Goal: Task Accomplishment & Management: Manage account settings

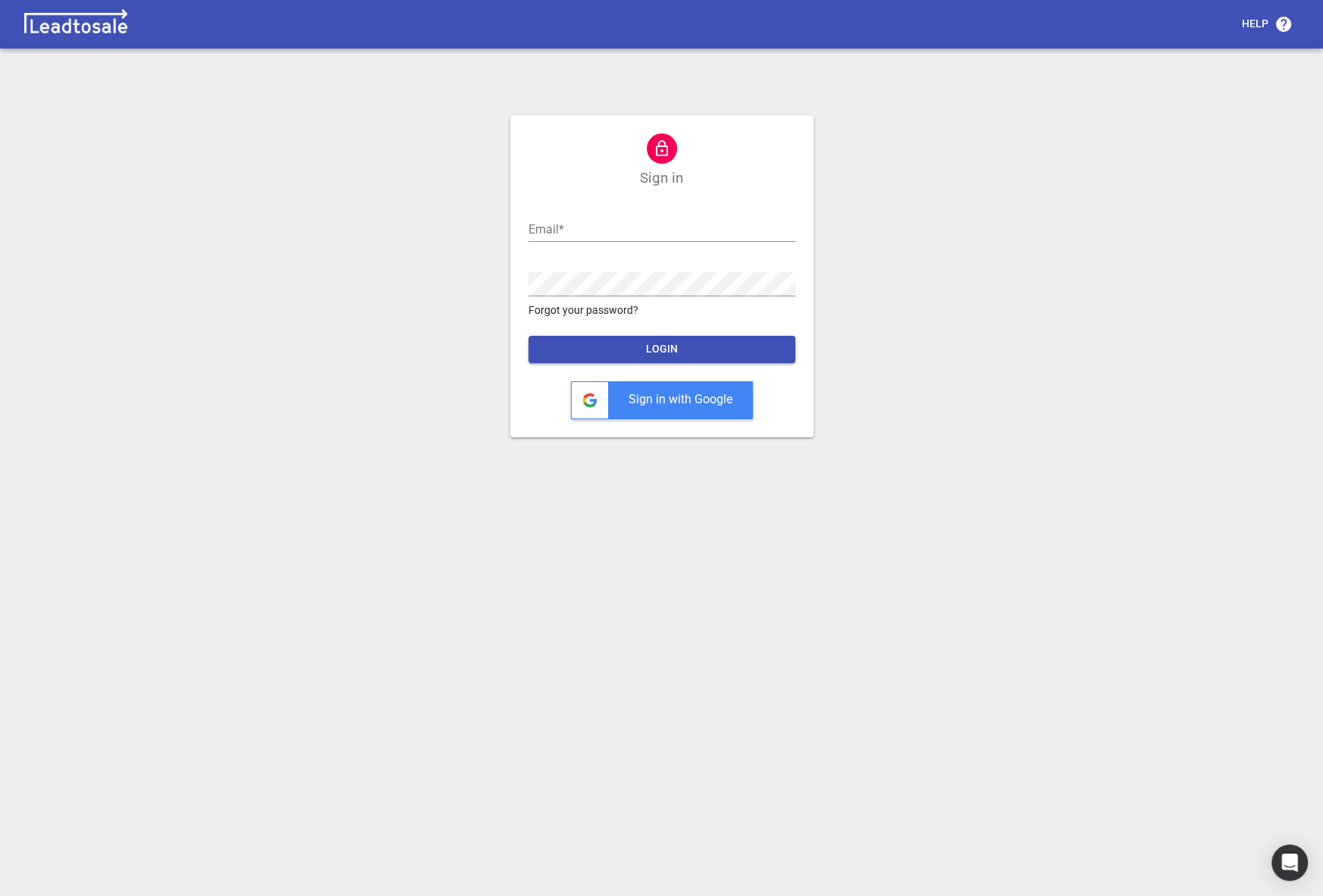
click at [658, 213] on div "Email  *" at bounding box center [662, 223] width 267 height 36
click at [628, 219] on input "text" at bounding box center [662, 229] width 267 height 24
type input "[EMAIL_ADDRESS][DOMAIN_NAME]"
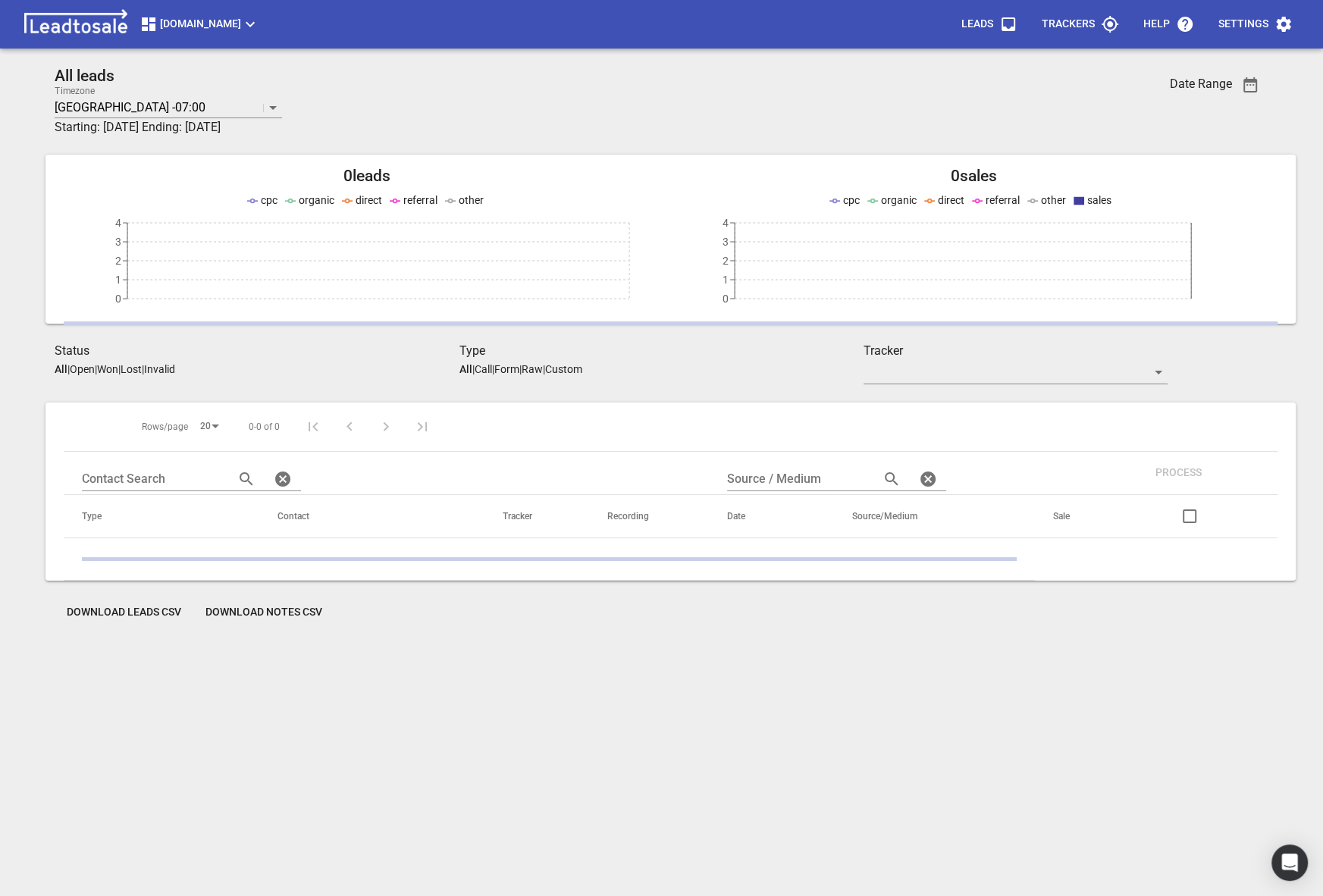
click at [174, 22] on span "Streamline.kiwi" at bounding box center [199, 24] width 119 height 18
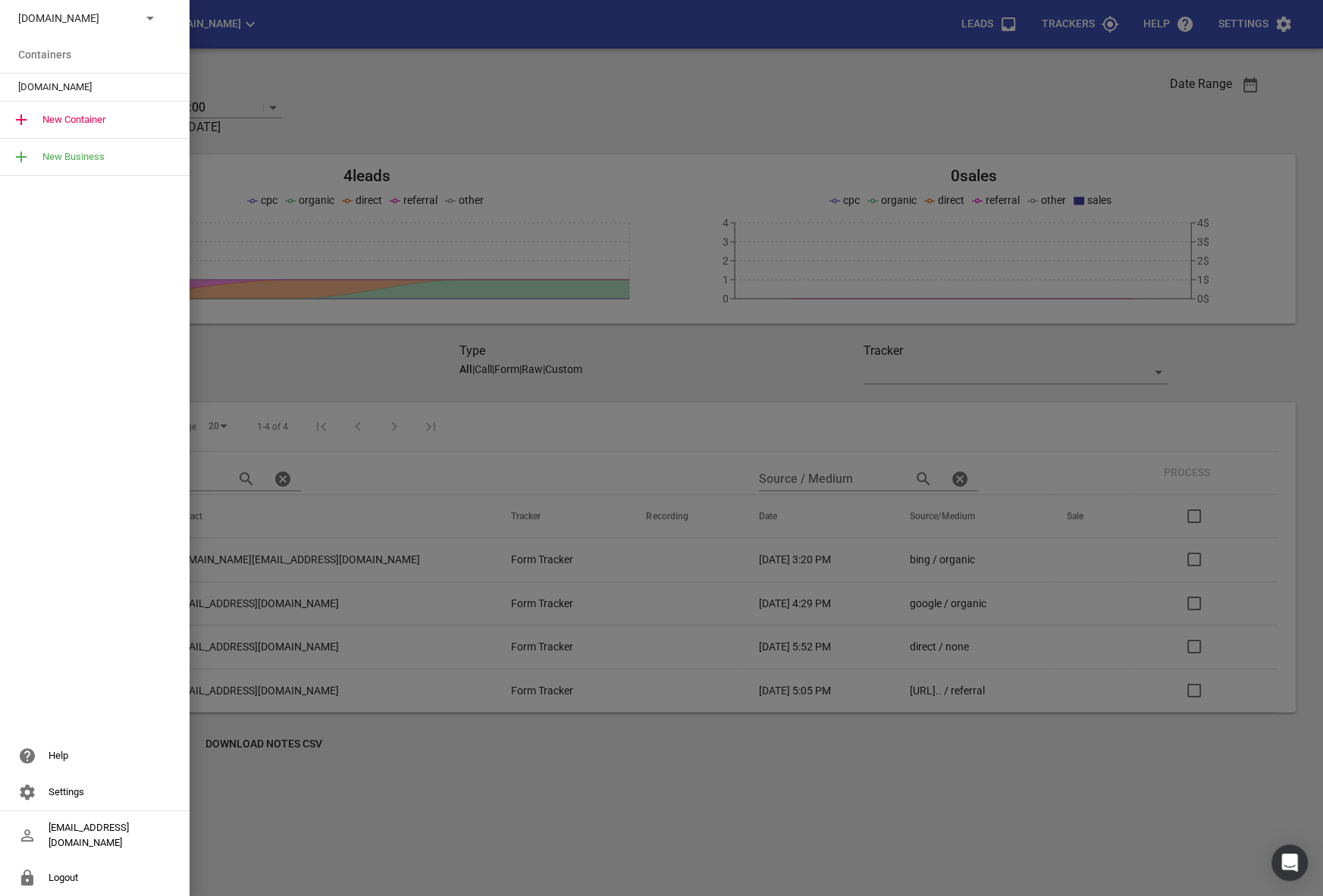
click at [119, 24] on p "Streamline.kiwi" at bounding box center [74, 18] width 111 height 16
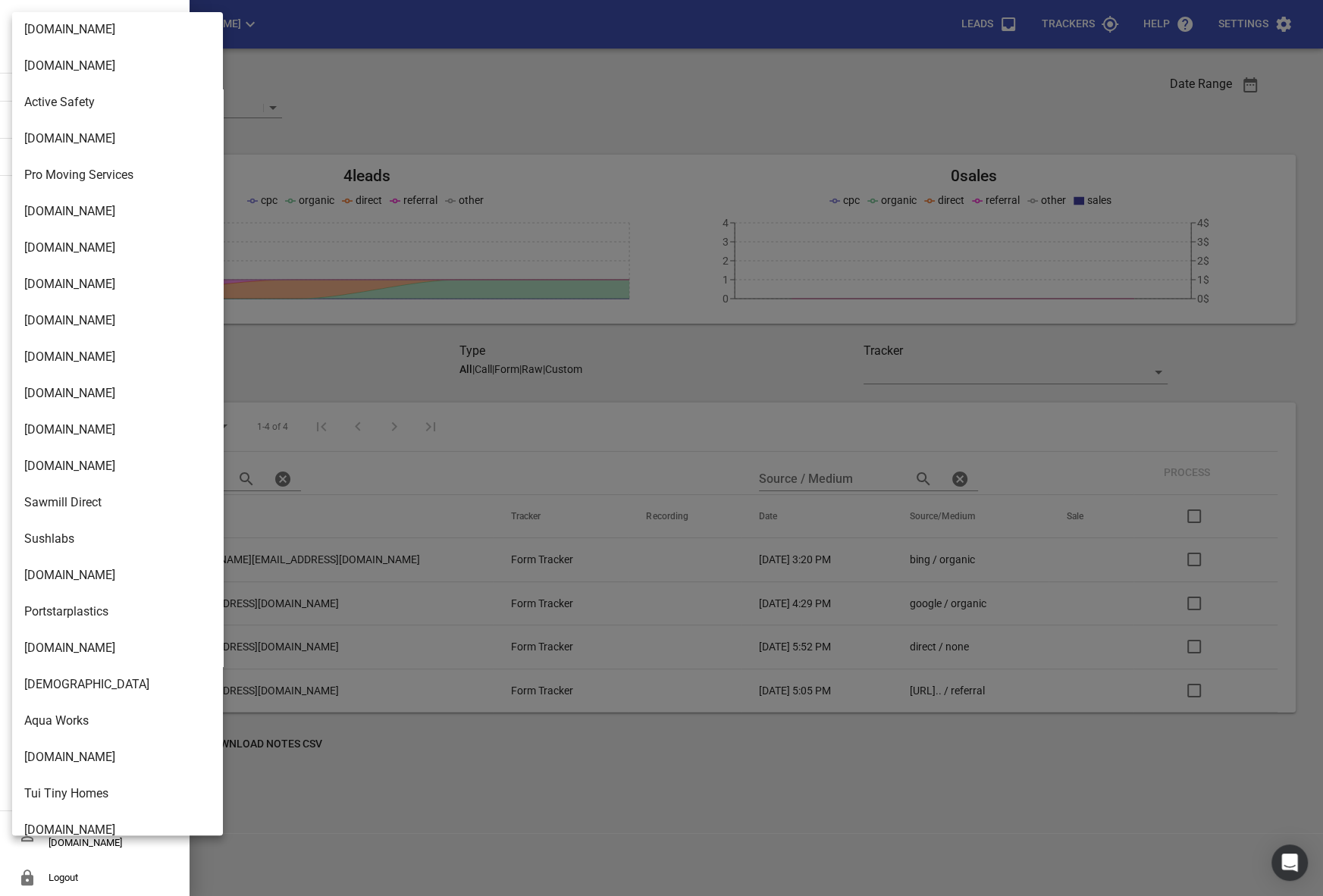
scroll to position [114, 0]
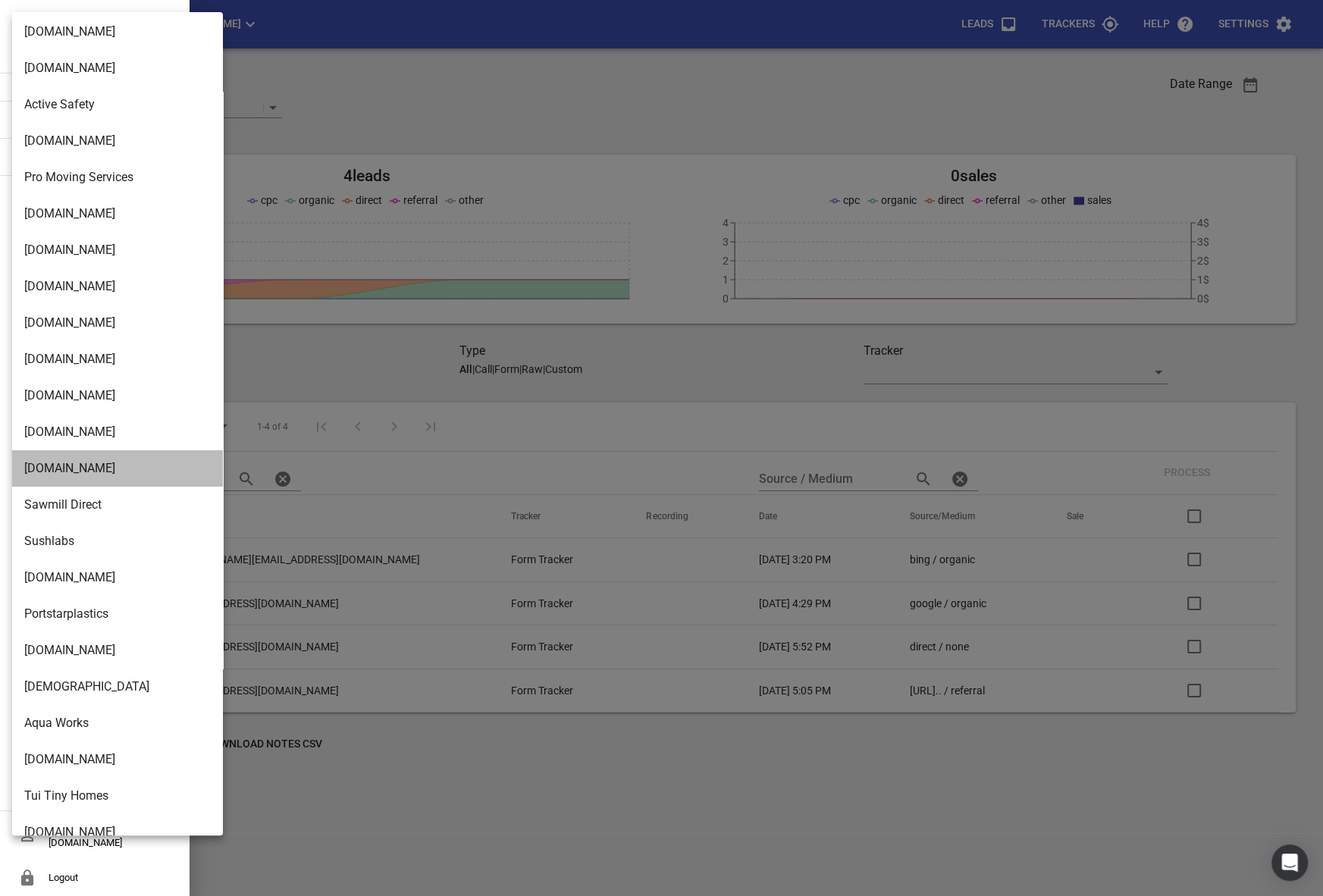
click at [76, 469] on li "[DOMAIN_NAME]" at bounding box center [117, 469] width 211 height 36
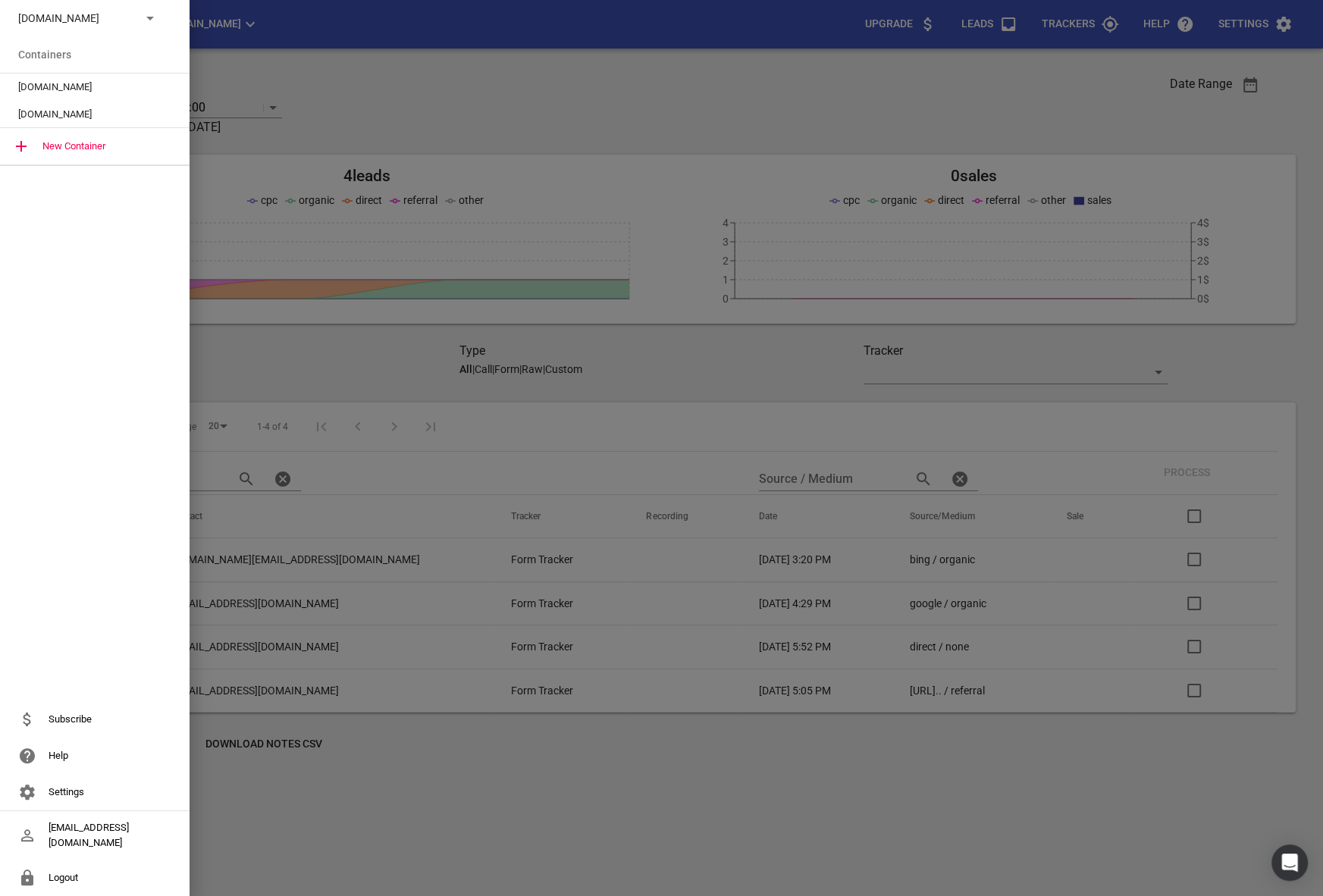
click at [61, 107] on span "[DOMAIN_NAME]" at bounding box center [89, 115] width 141 height 15
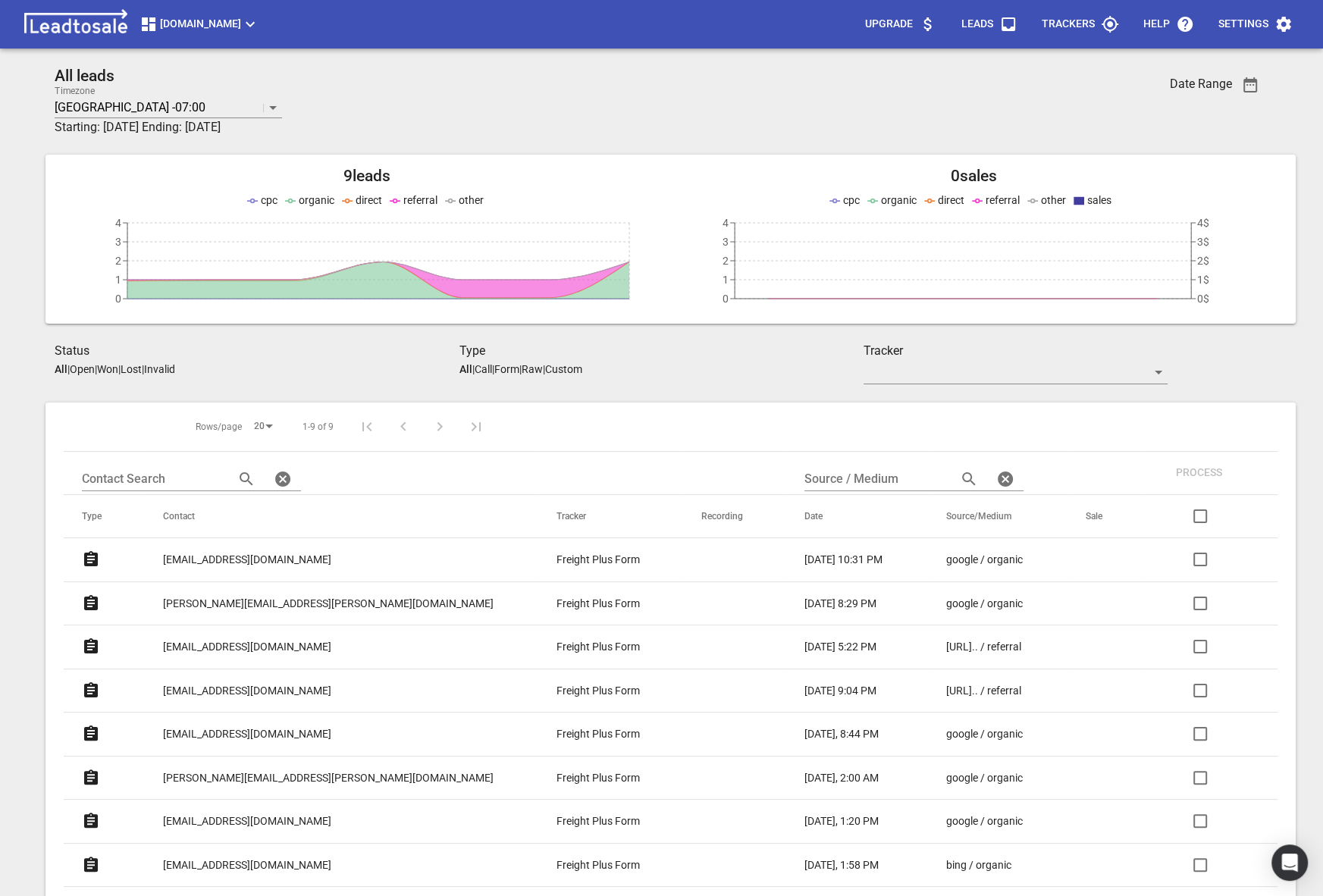
click at [1250, 19] on p "Settings" at bounding box center [1243, 24] width 50 height 15
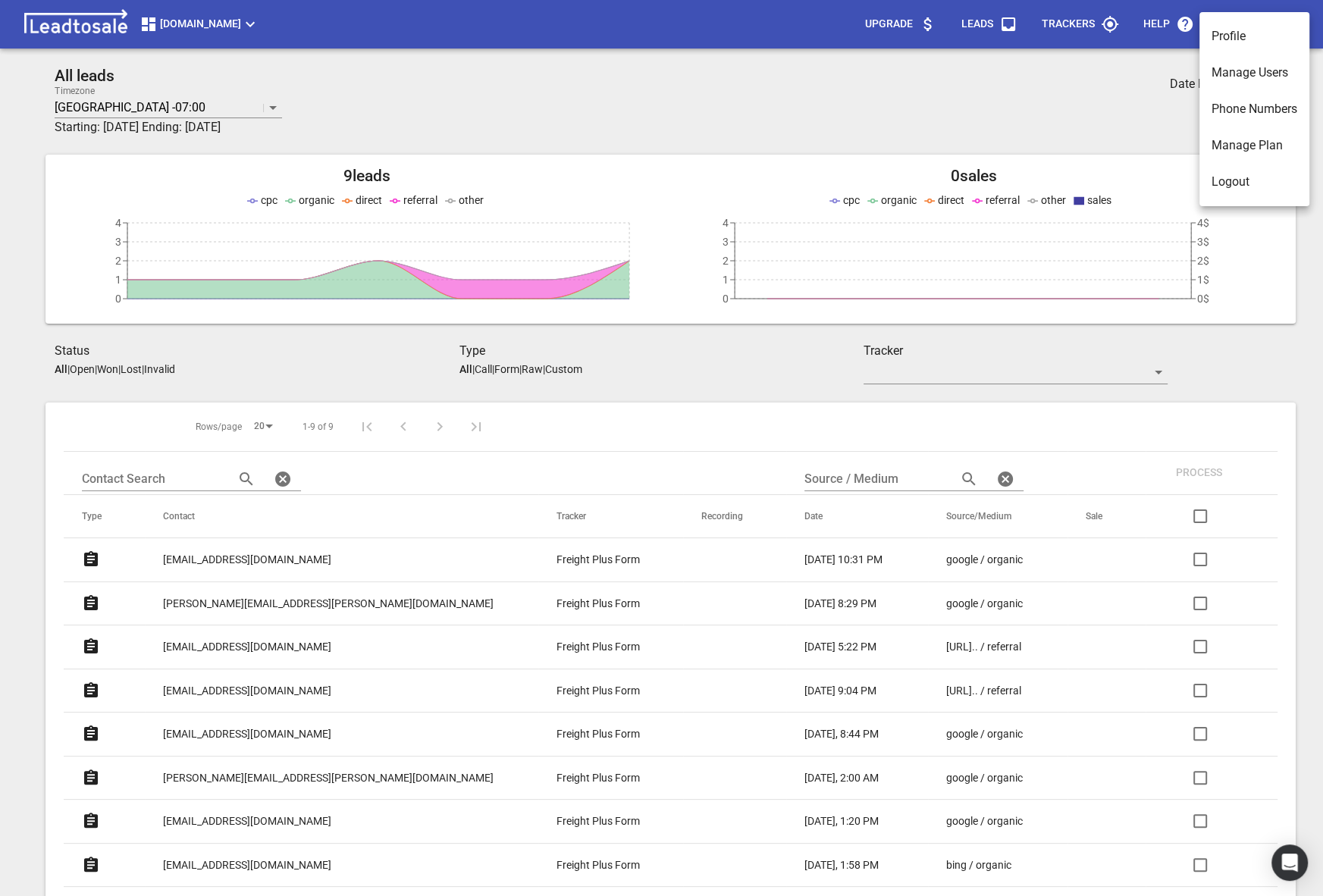
click at [1222, 65] on li "Manage Users" at bounding box center [1253, 73] width 110 height 36
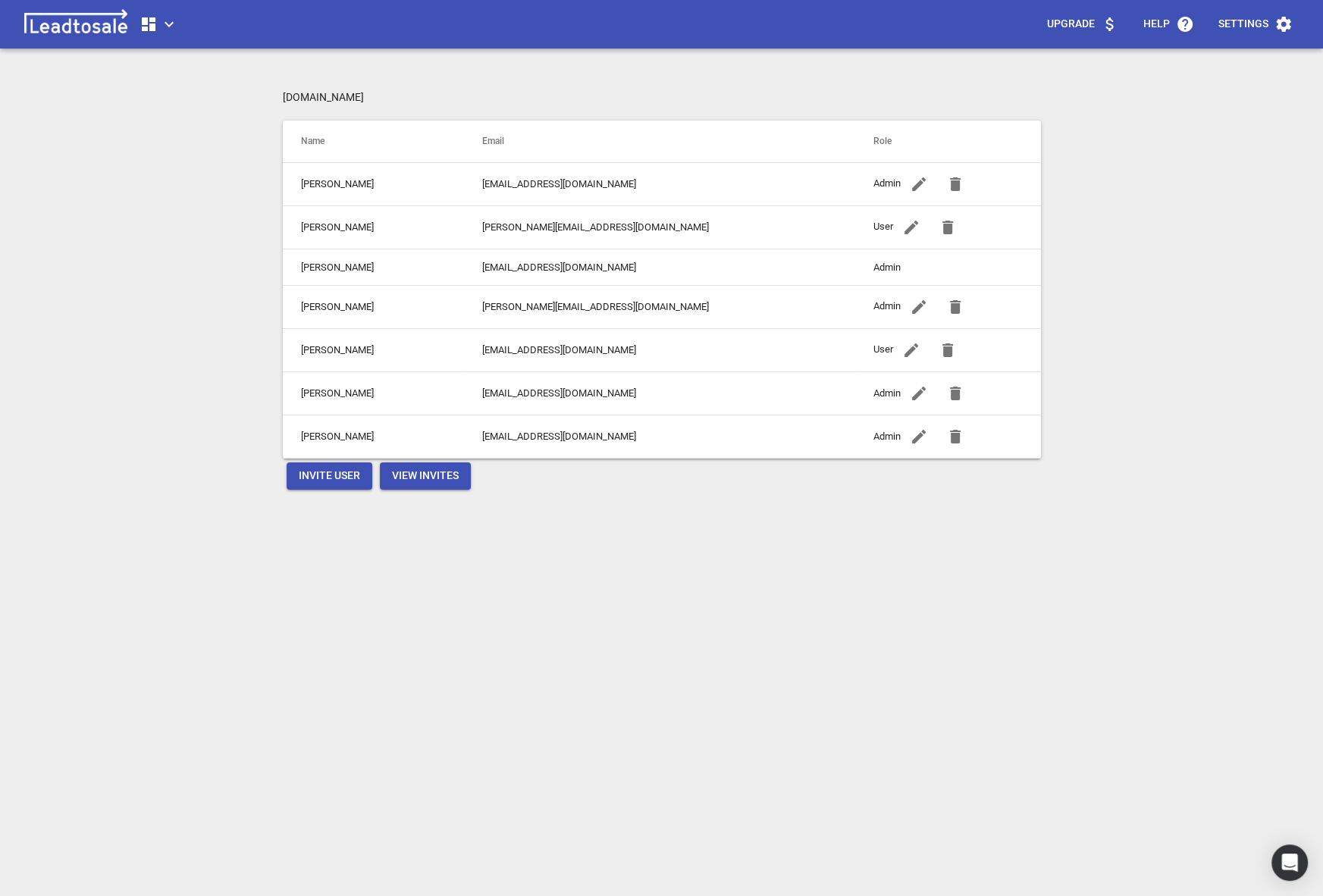
click at [937, 194] on button "button" at bounding box center [956, 184] width 36 height 36
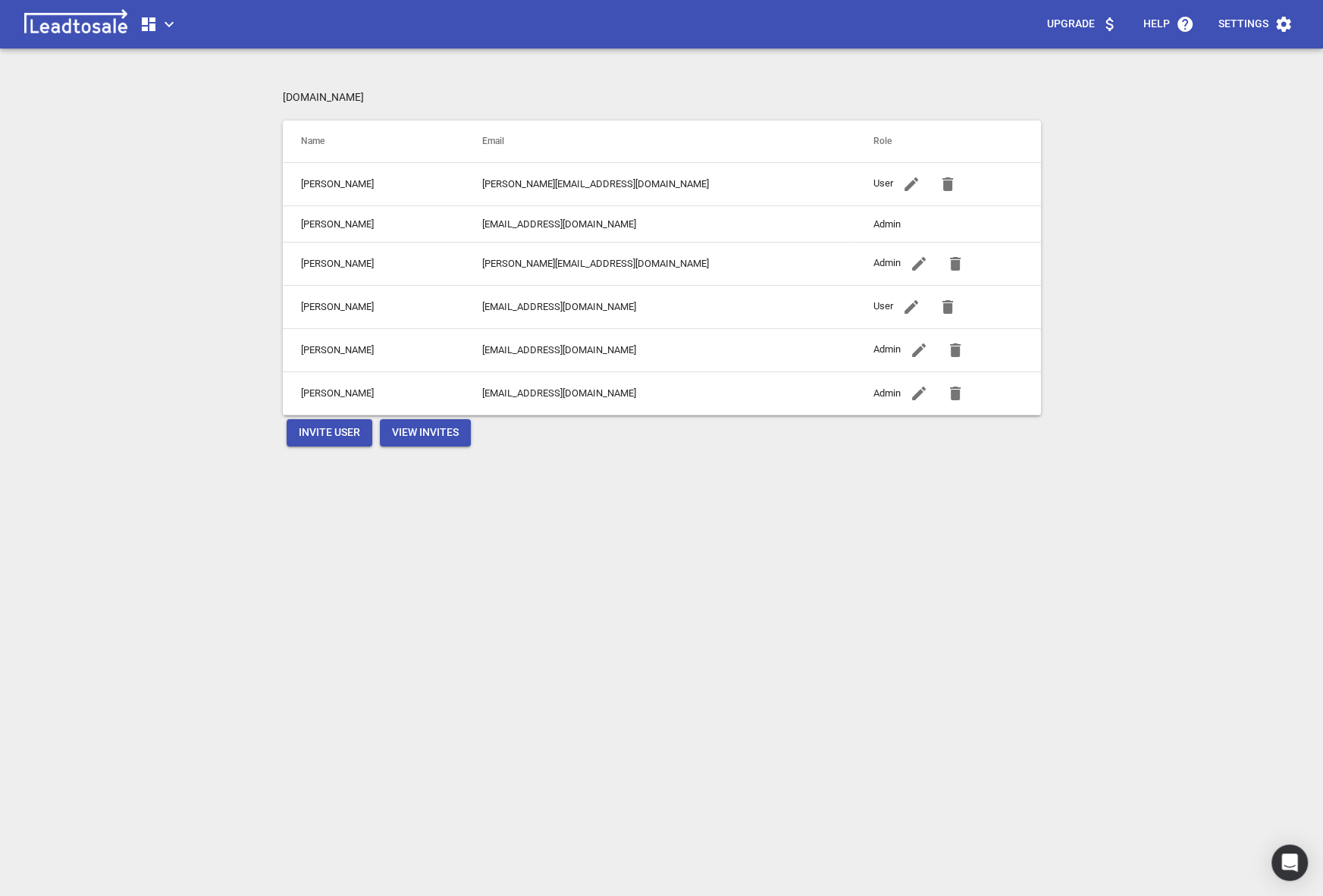
click at [950, 260] on icon "button" at bounding box center [955, 263] width 10 height 13
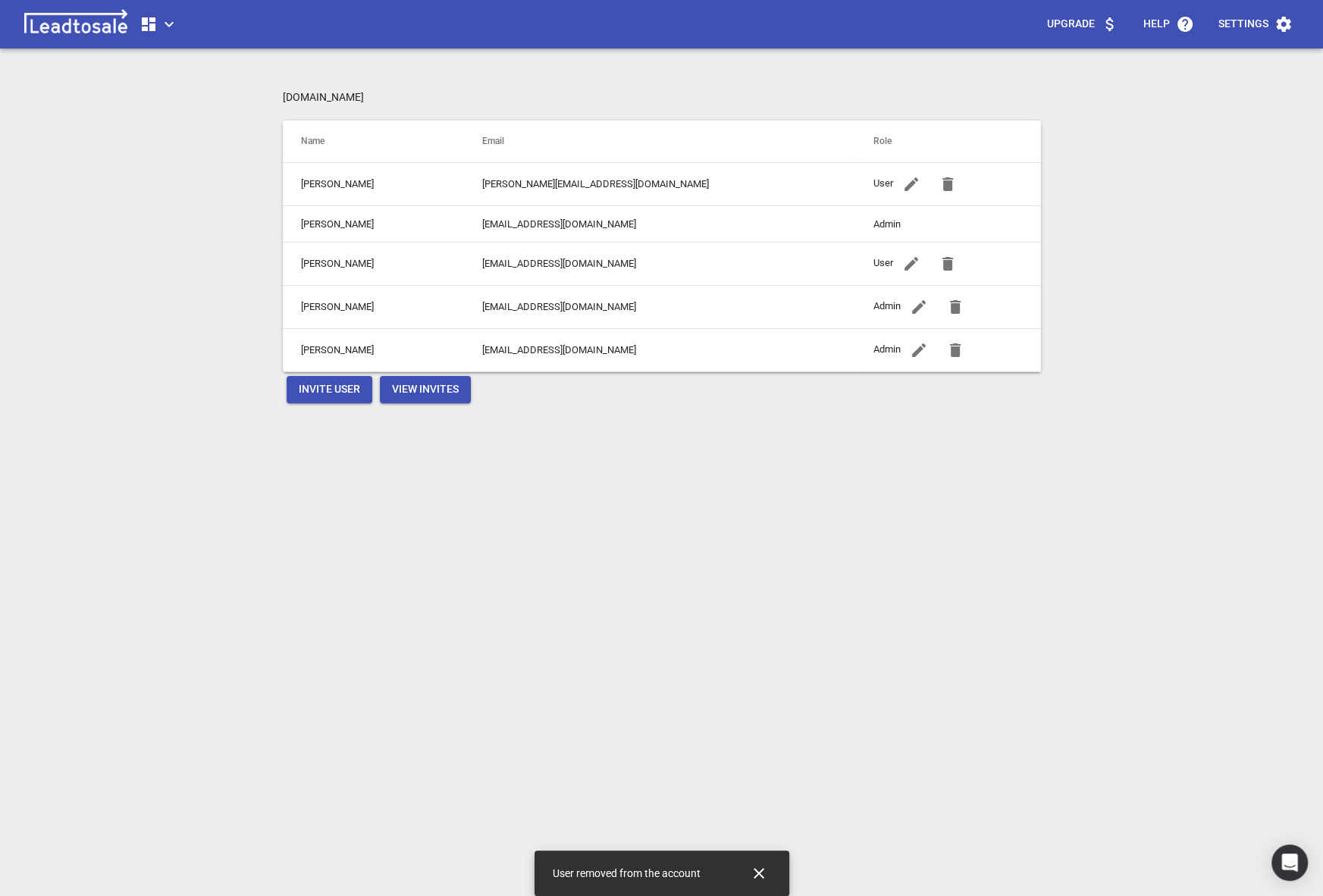
click at [938, 178] on icon "button" at bounding box center [947, 183] width 18 height 18
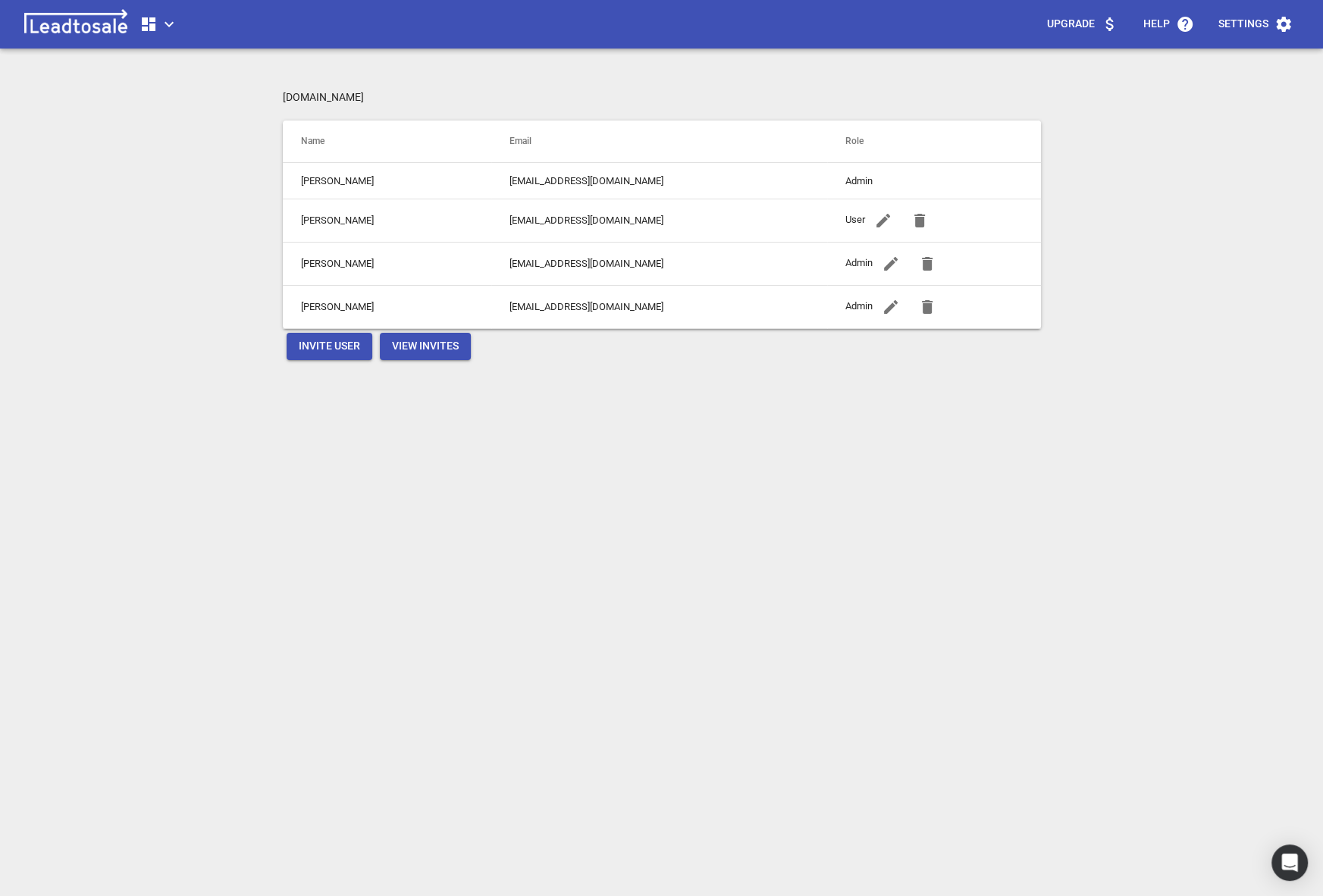
click at [922, 261] on icon "button" at bounding box center [927, 263] width 10 height 13
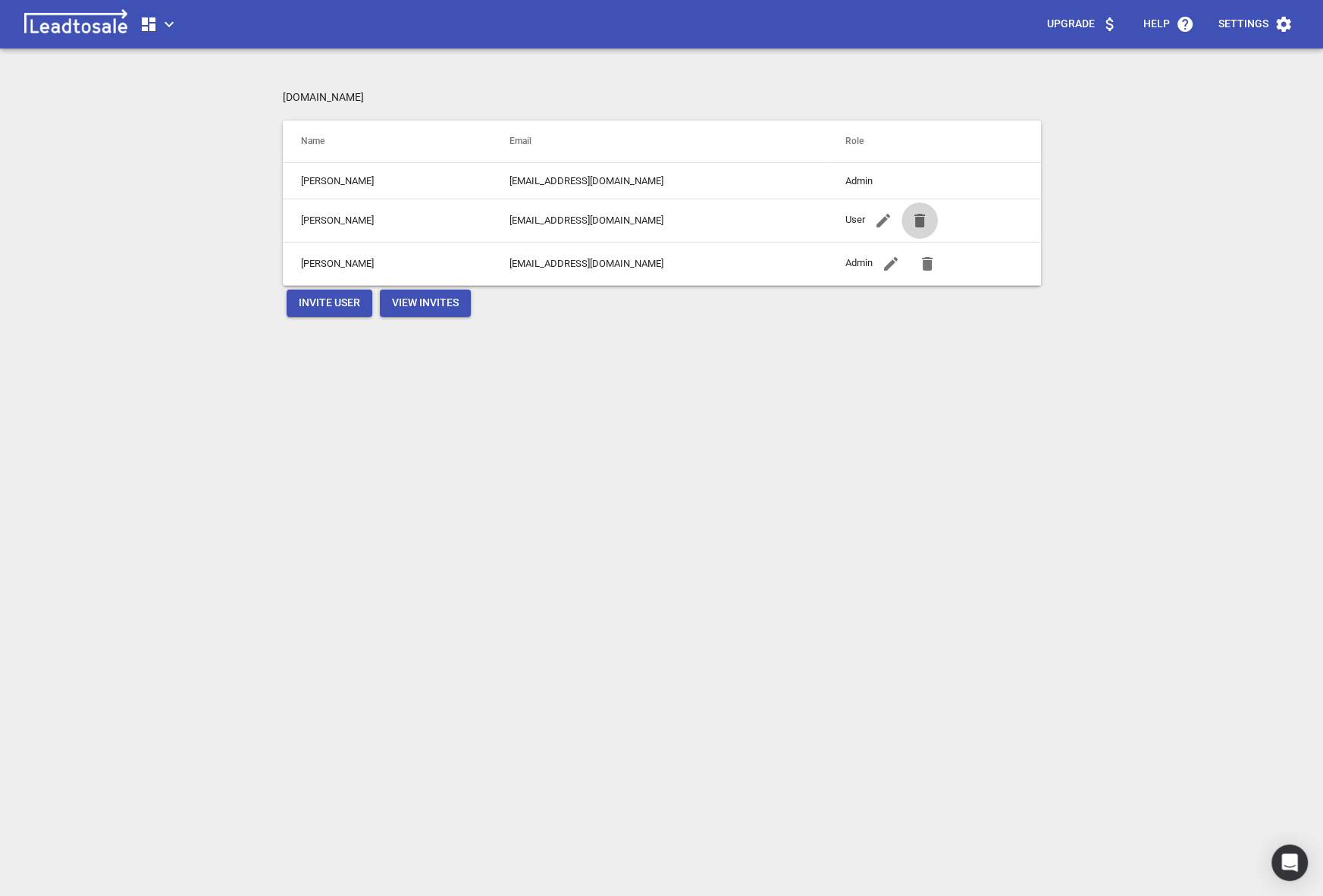
click at [913, 218] on span "button" at bounding box center [919, 220] width 36 height 18
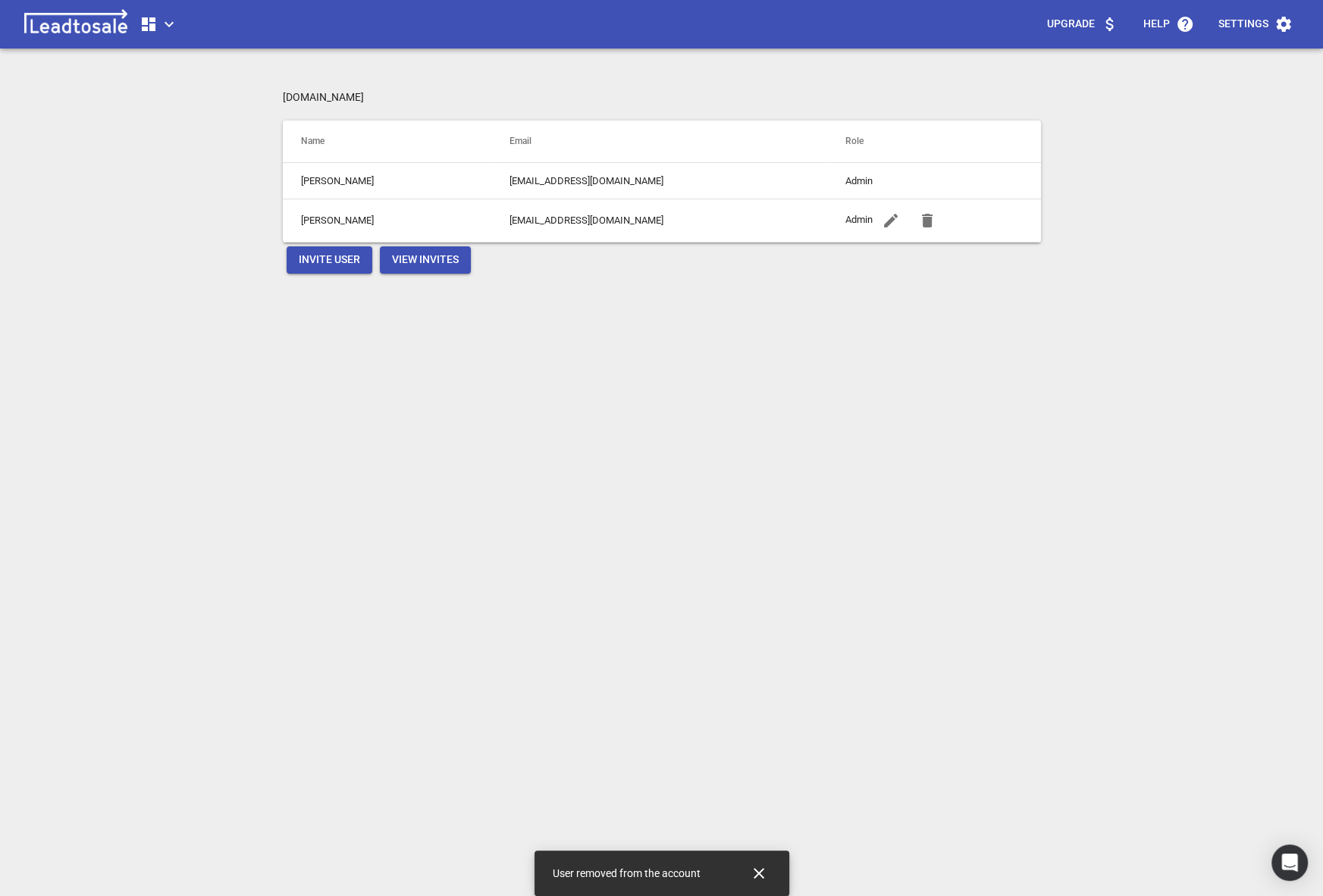
click at [583, 558] on div "freightplus.nz Name Email Role Nick Berns nick@bluelightweb.co.nz Admin Curtis …" at bounding box center [662, 537] width 758 height 896
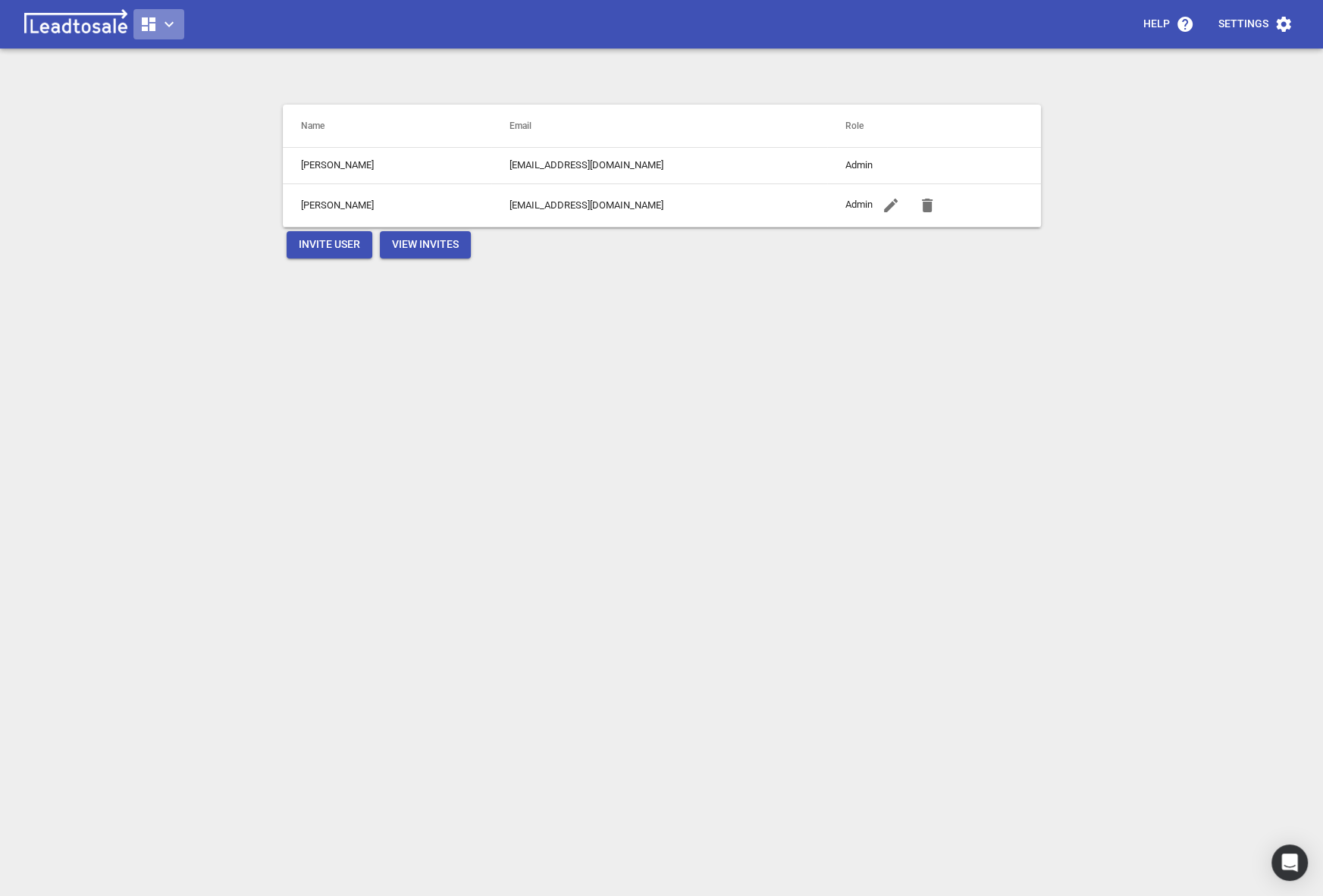
click at [175, 31] on icon "button" at bounding box center [169, 24] width 18 height 18
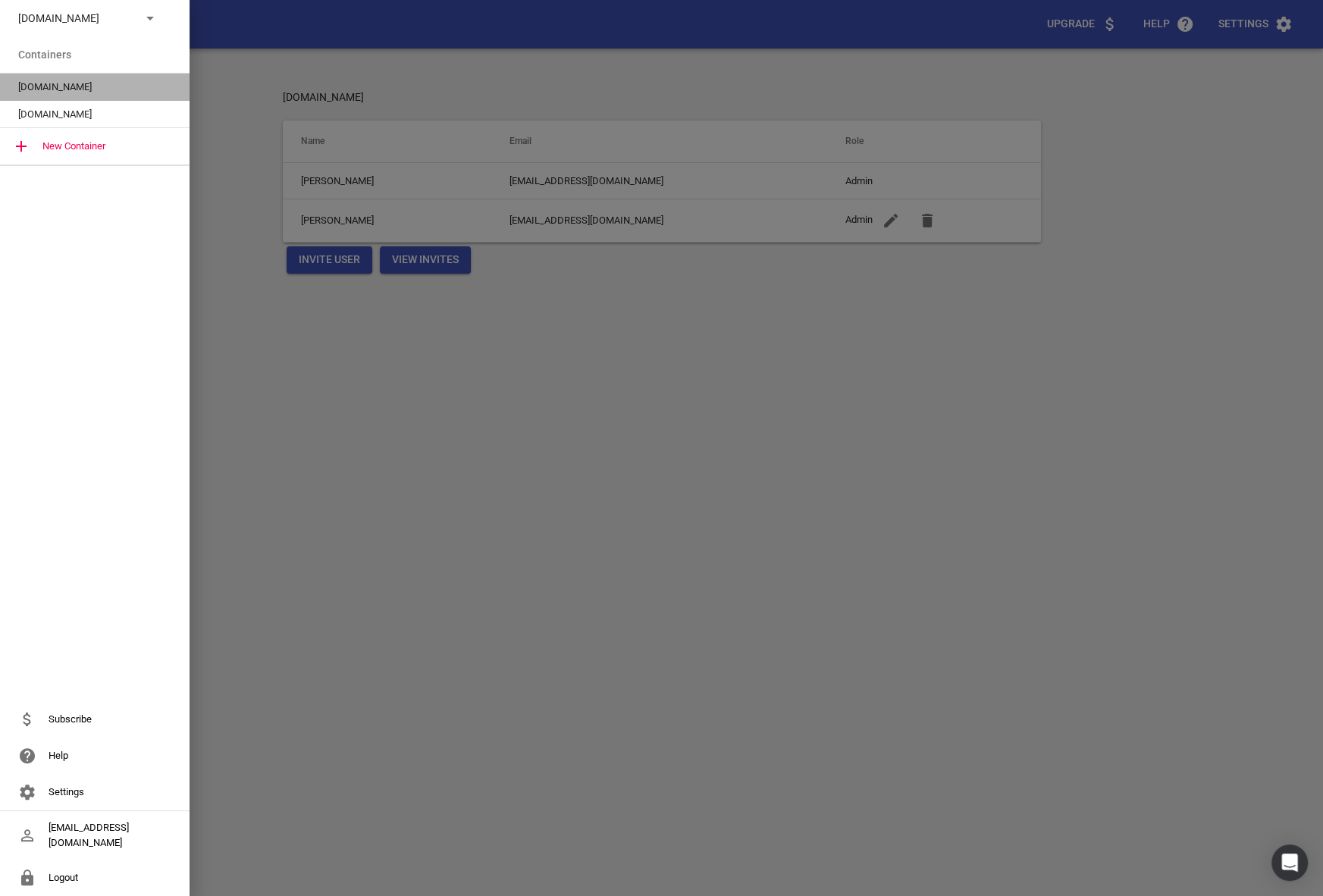
click at [78, 79] on span "[DOMAIN_NAME]" at bounding box center [89, 87] width 141 height 15
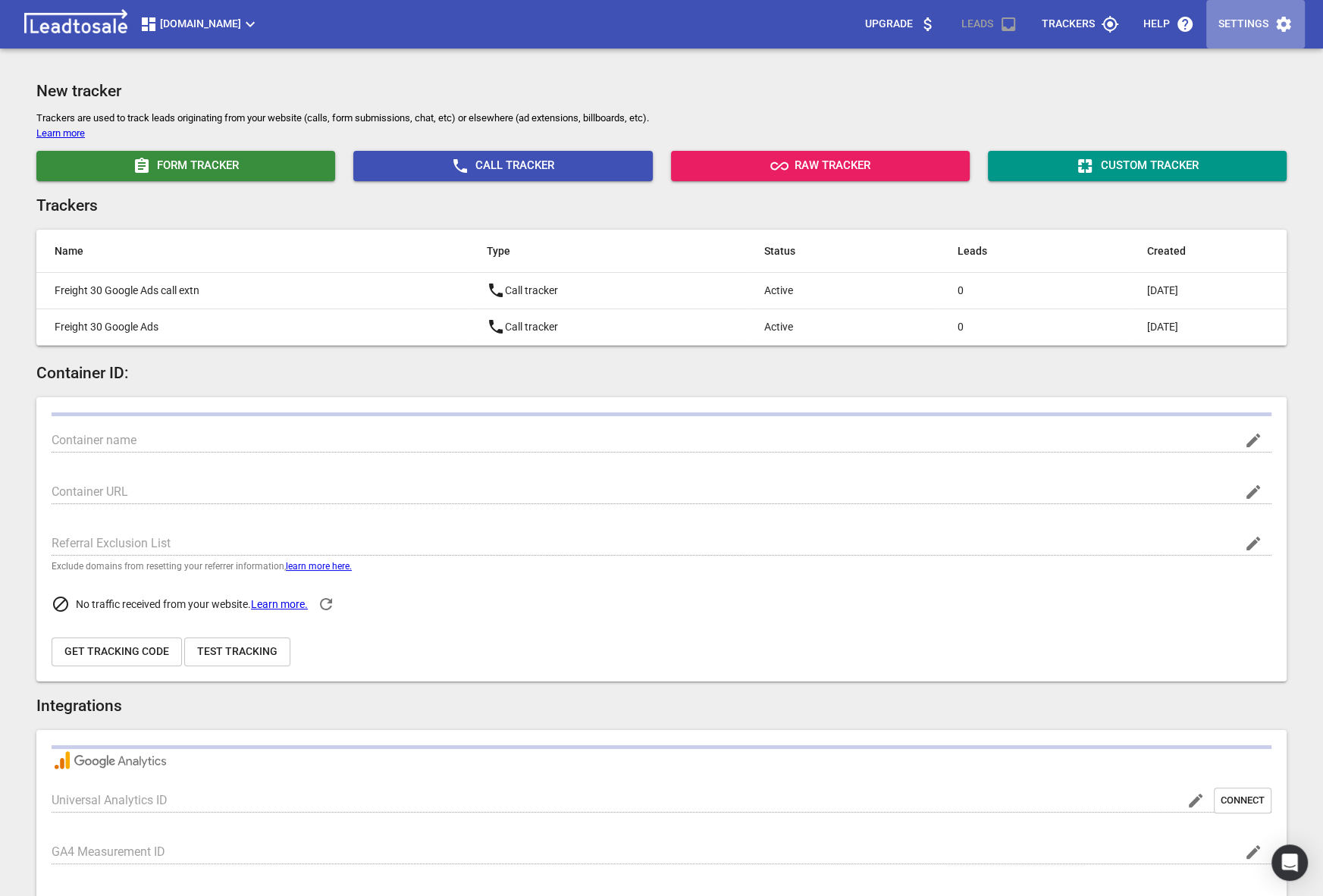
click at [1253, 36] on span "Settings" at bounding box center [1255, 24] width 74 height 36
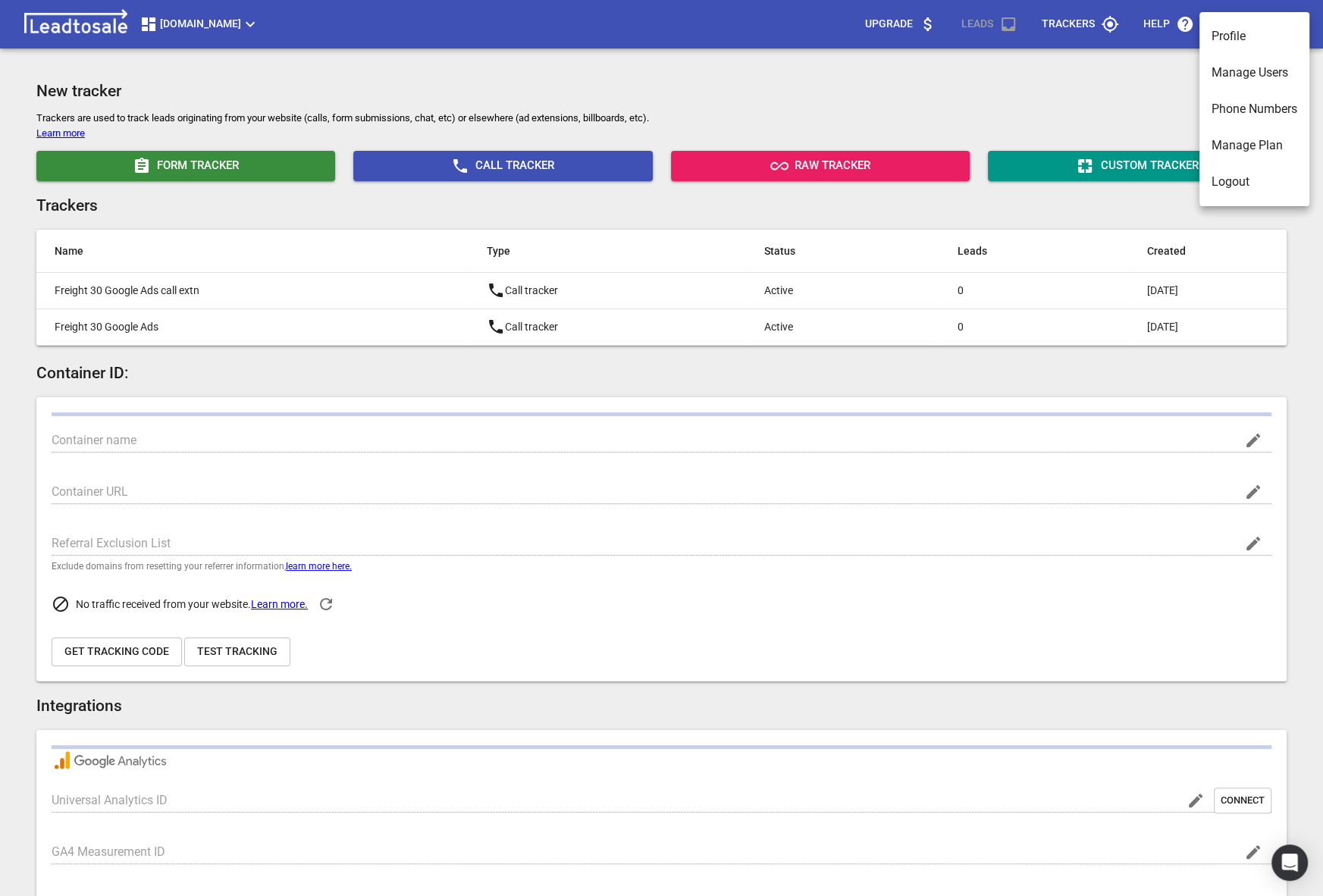
type input "[DOMAIN_NAME]"
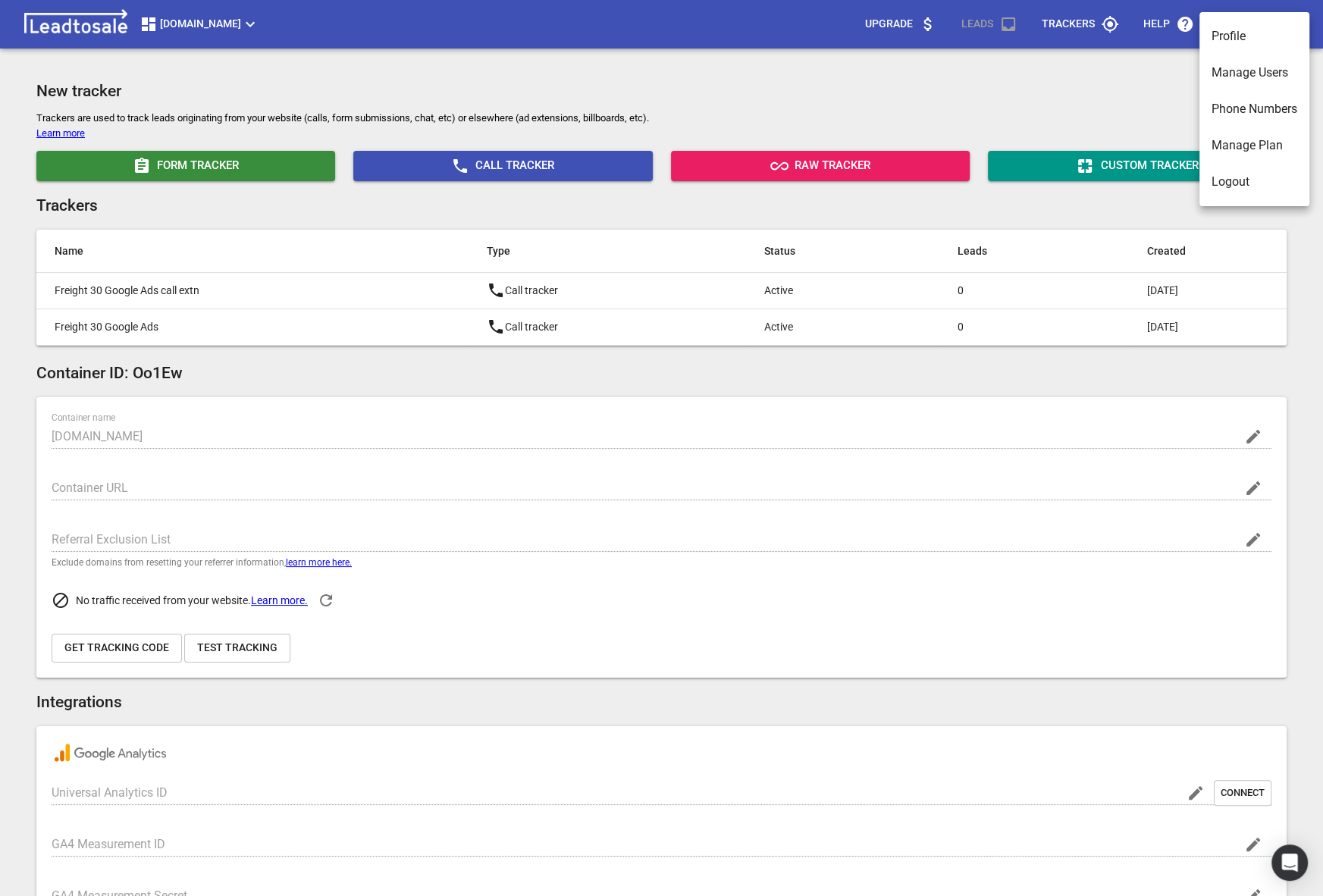
click at [1223, 73] on li "Manage Users" at bounding box center [1253, 73] width 110 height 36
